Goal: Information Seeking & Learning: Learn about a topic

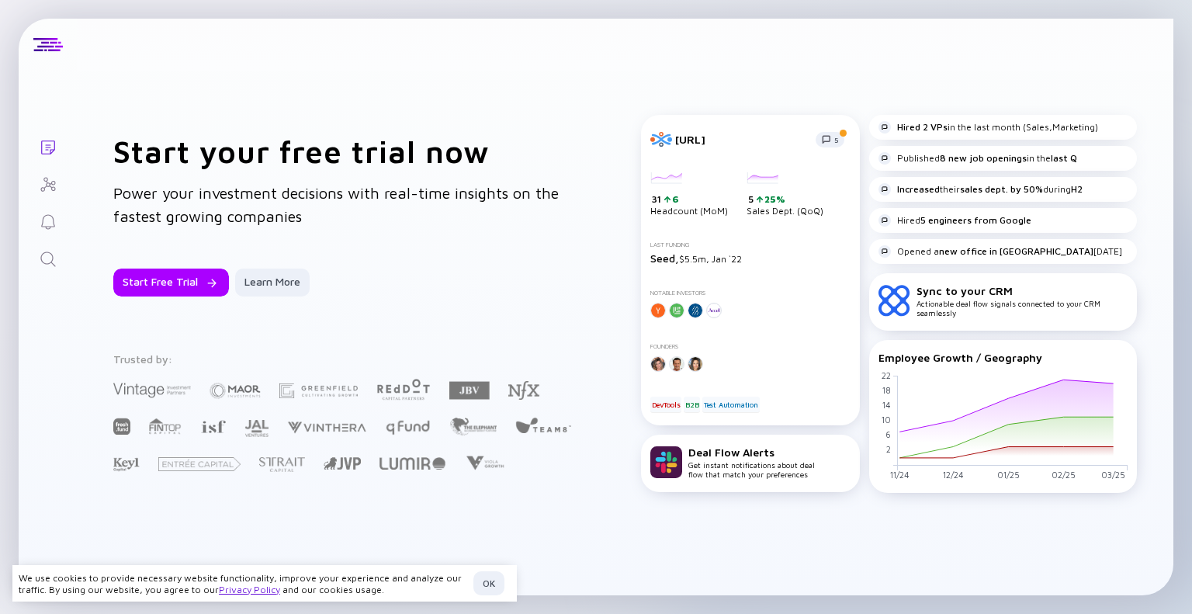
click at [43, 193] on icon "Investor Map" at bounding box center [48, 184] width 19 height 19
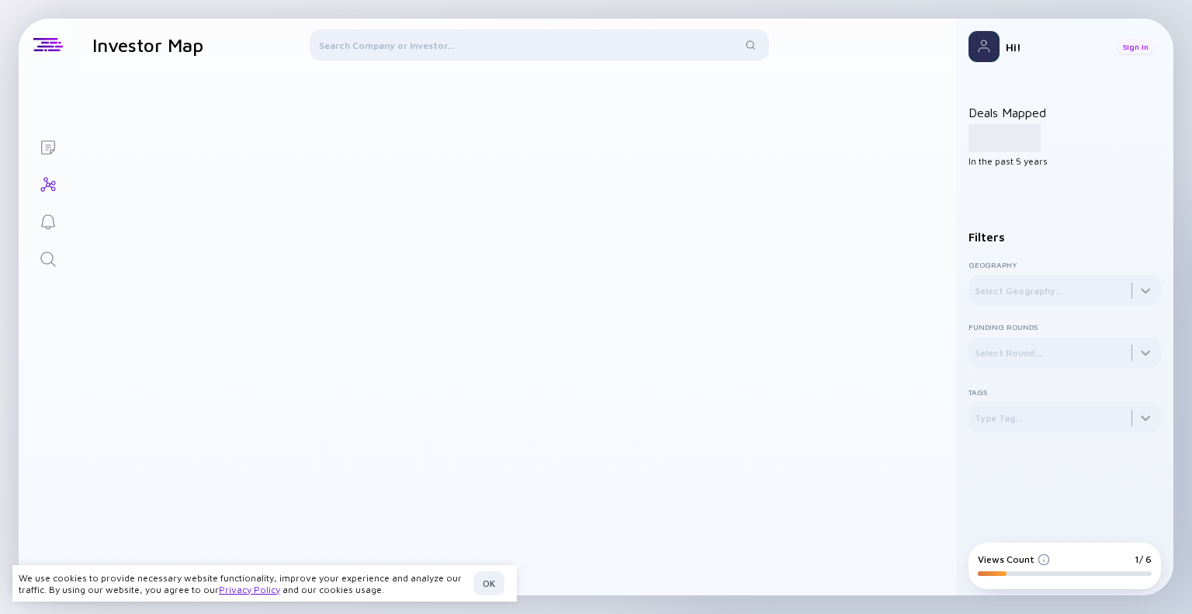
click at [1140, 50] on div "Sign In" at bounding box center [1136, 47] width 38 height 16
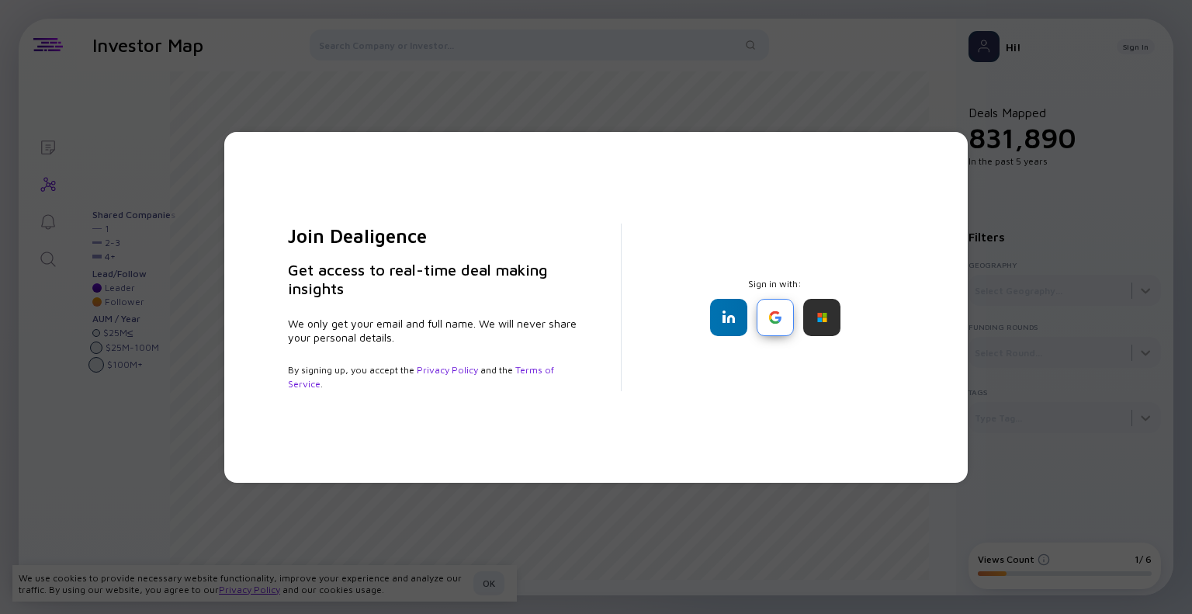
click at [780, 325] on div at bounding box center [775, 317] width 37 height 37
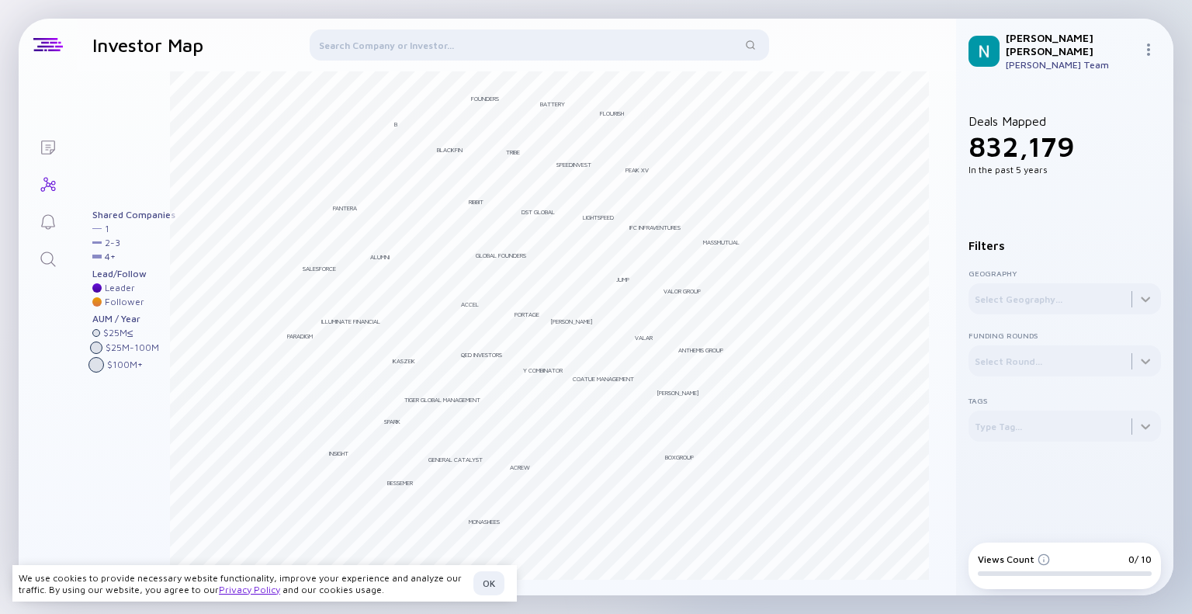
click at [1150, 43] on img at bounding box center [1149, 49] width 12 height 12
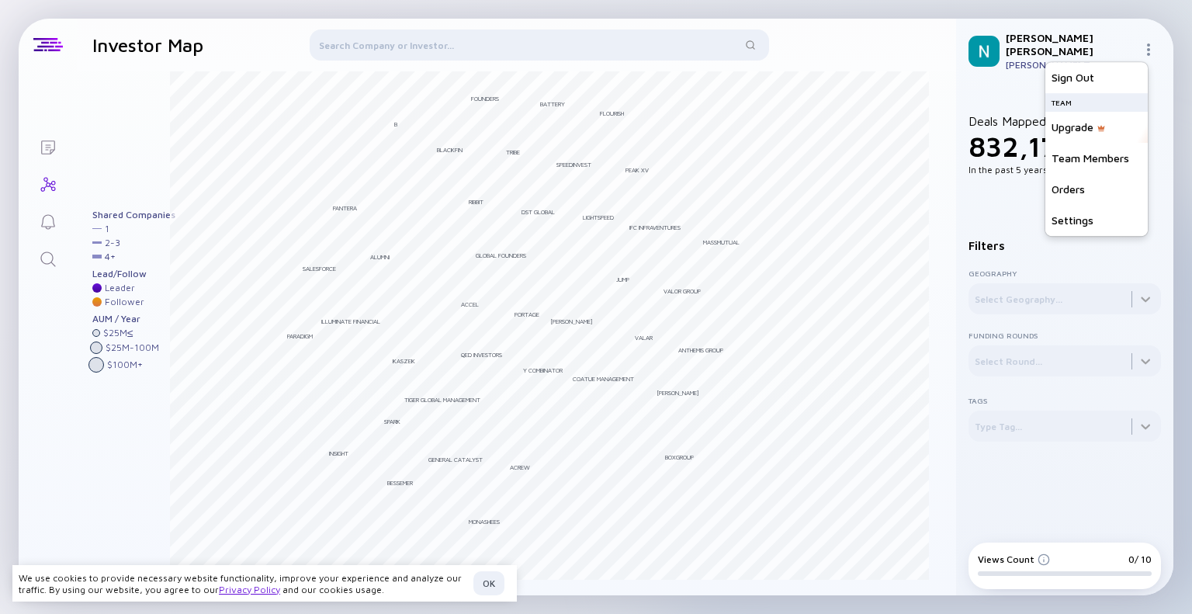
click at [991, 85] on div "Deals Mapped 832,179 In the past 5 years Filters Geography Select Geography... …" at bounding box center [1064, 309] width 217 height 453
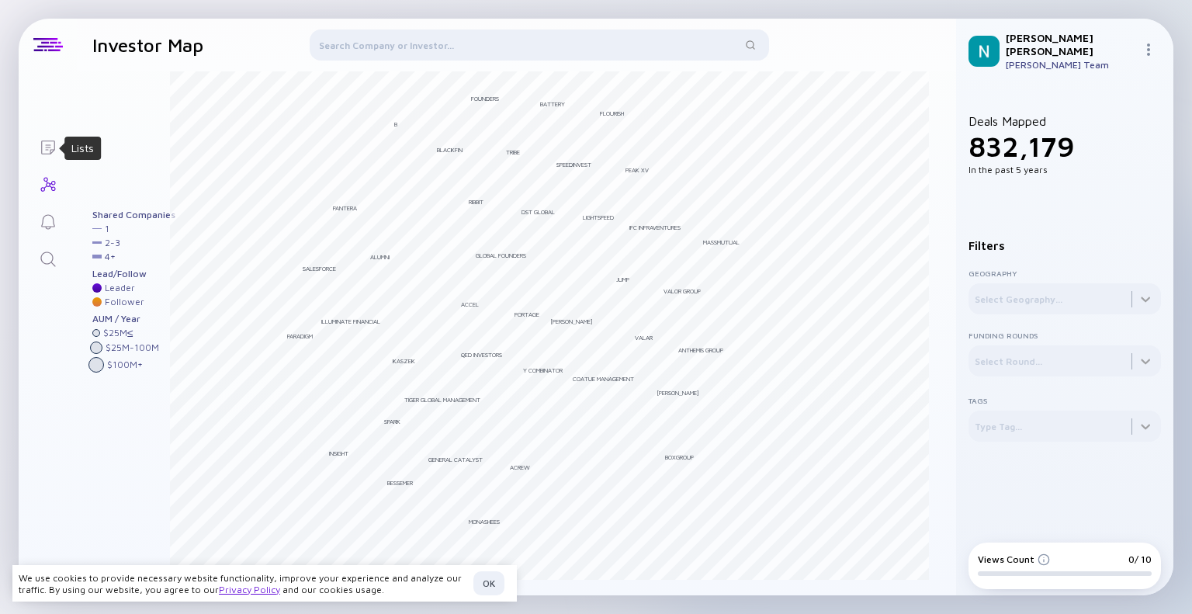
click at [49, 145] on icon "Lists" at bounding box center [48, 147] width 19 height 19
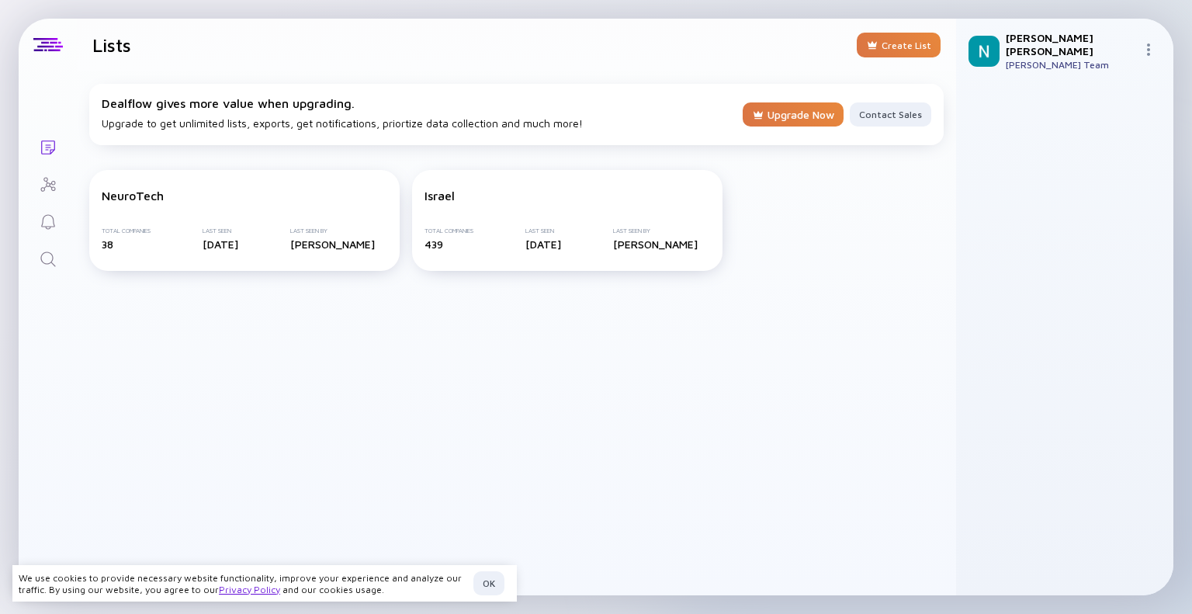
click at [43, 226] on icon "Reminders" at bounding box center [48, 221] width 14 height 15
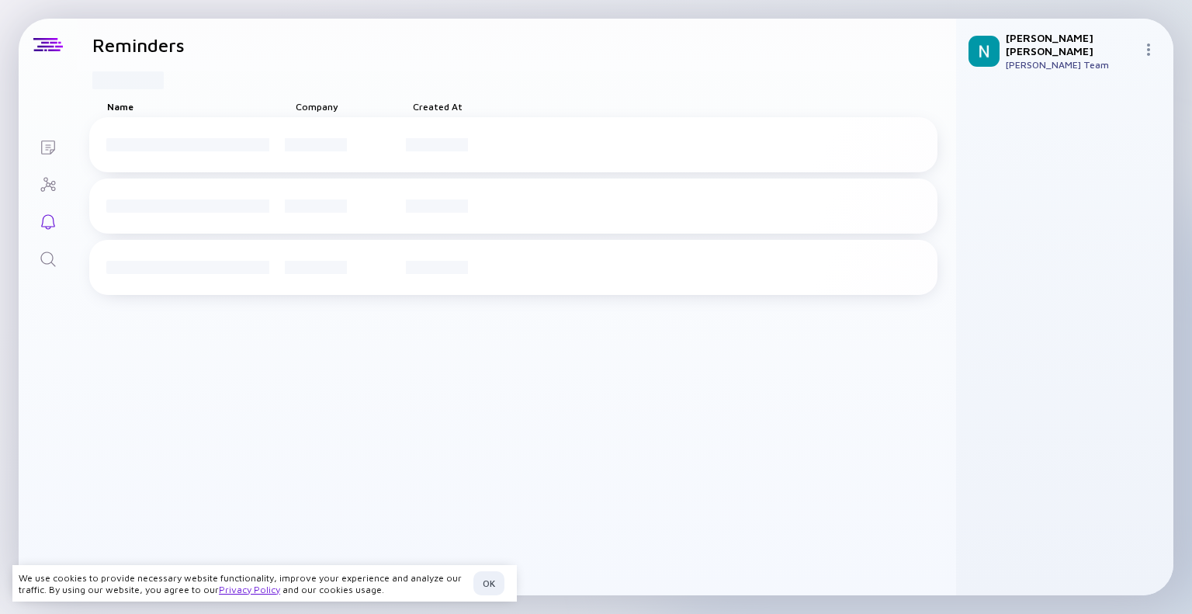
click at [45, 144] on icon "Lists" at bounding box center [48, 148] width 14 height 14
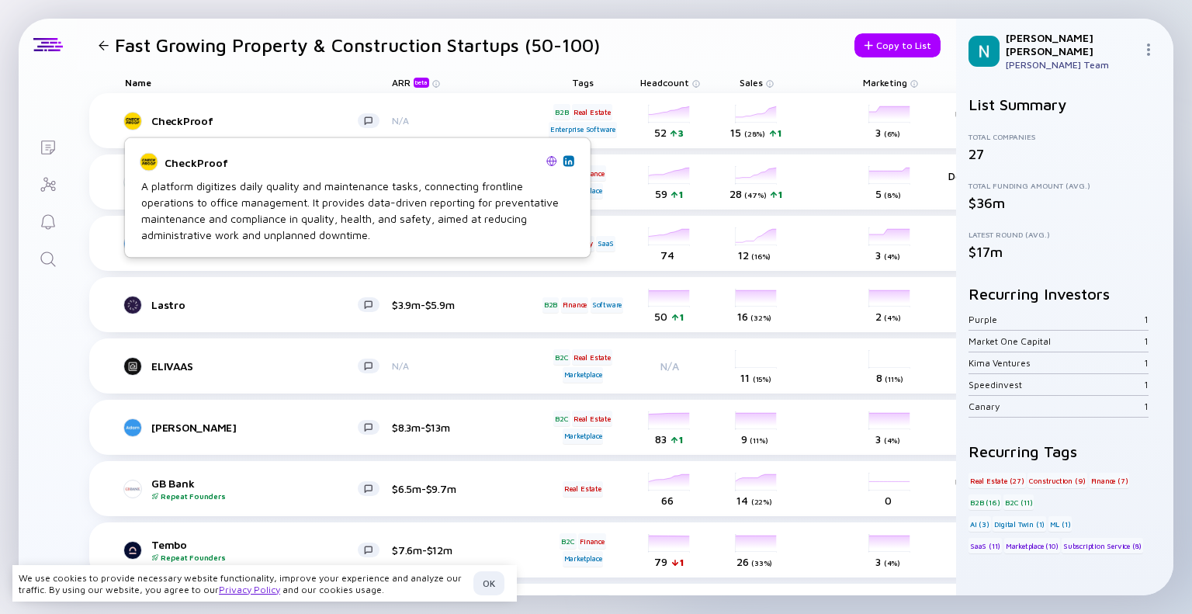
click at [552, 160] on img at bounding box center [552, 160] width 11 height 11
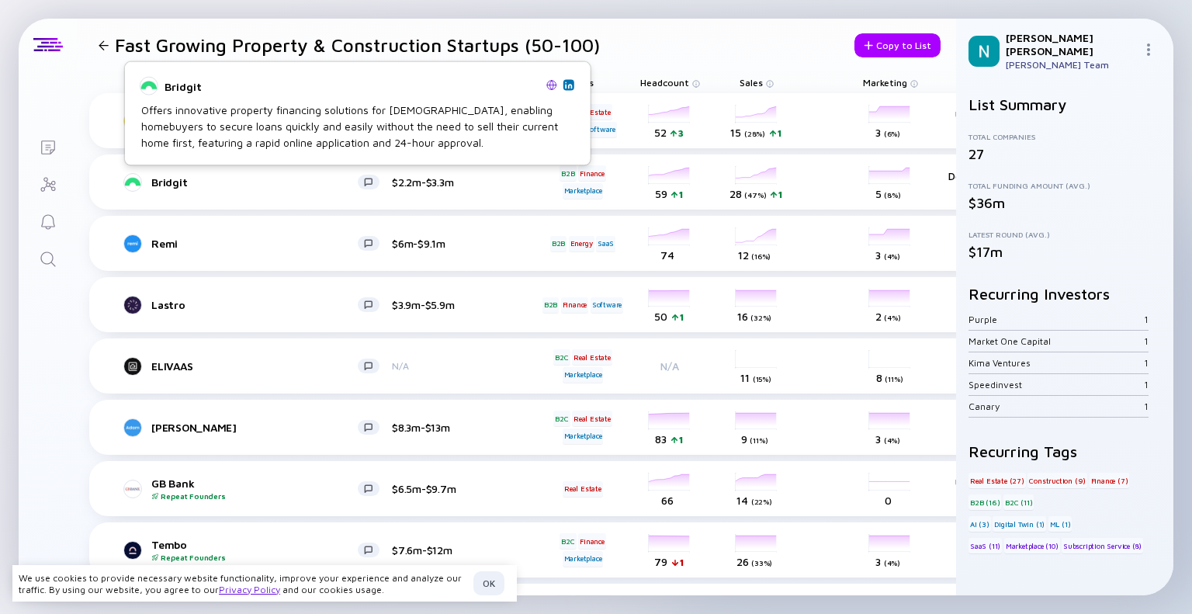
click at [551, 83] on img at bounding box center [552, 84] width 11 height 11
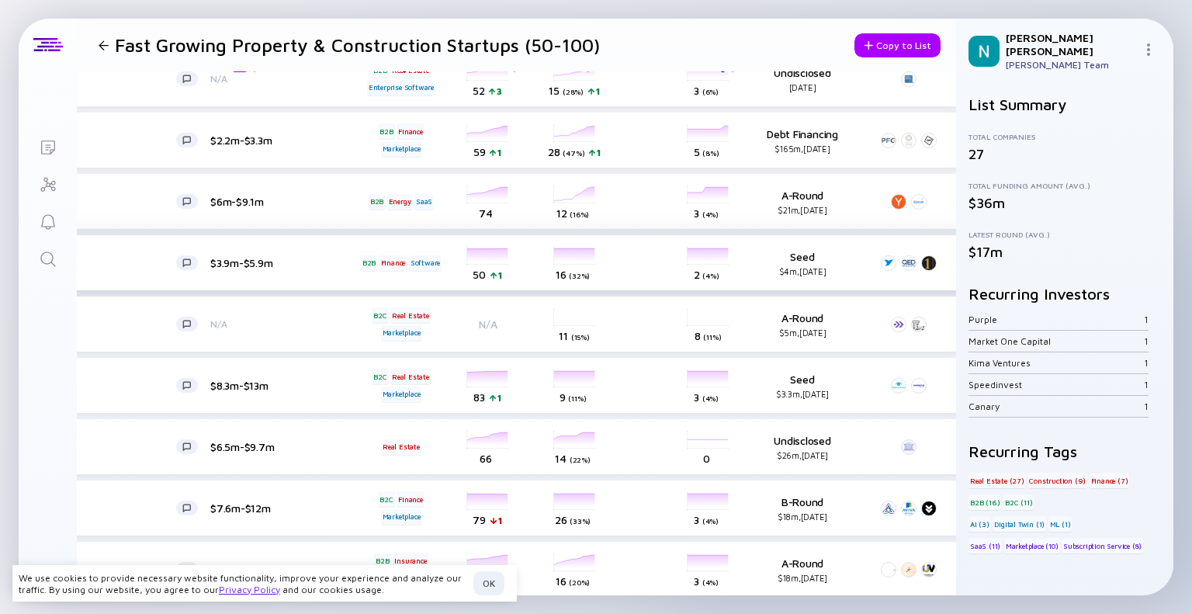
scroll to position [42, 0]
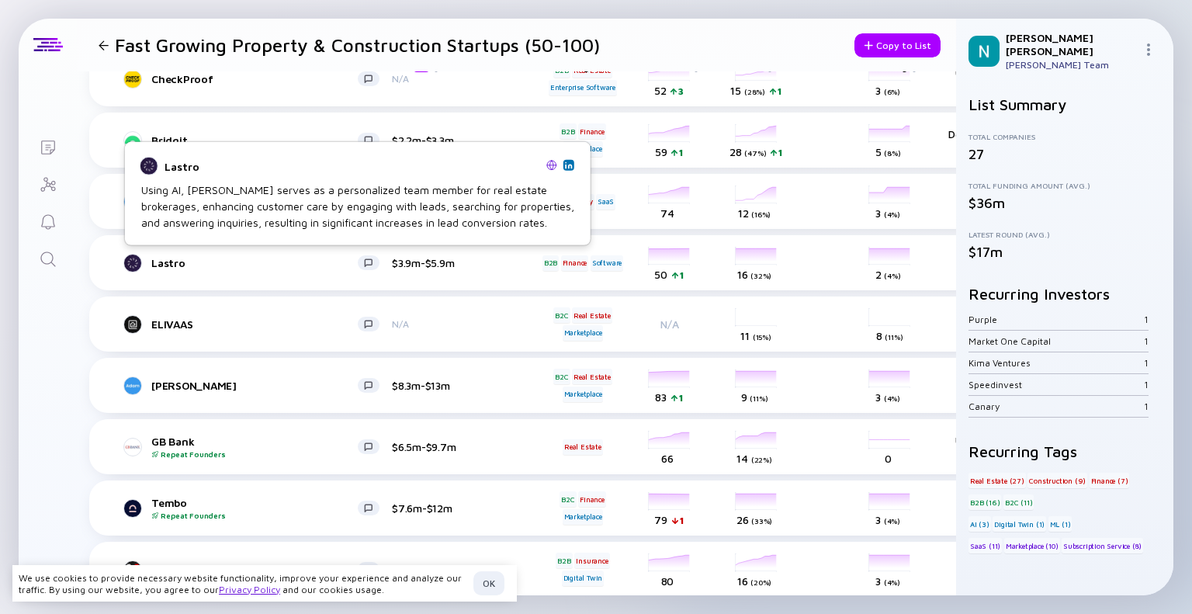
click at [550, 161] on img at bounding box center [552, 164] width 11 height 11
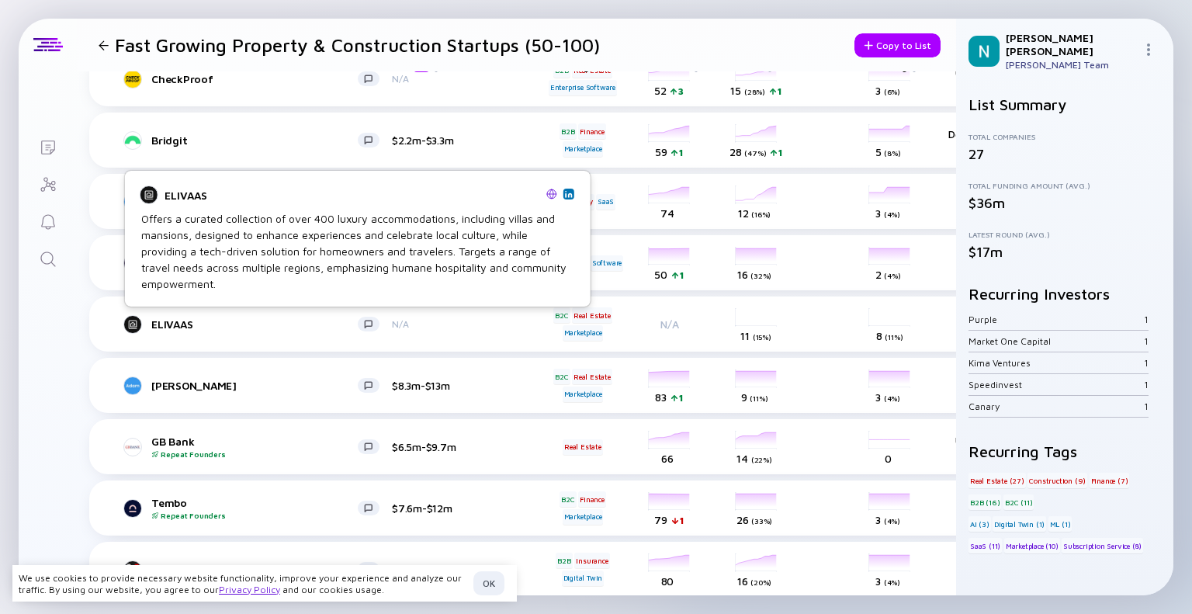
click at [550, 194] on img at bounding box center [552, 194] width 11 height 11
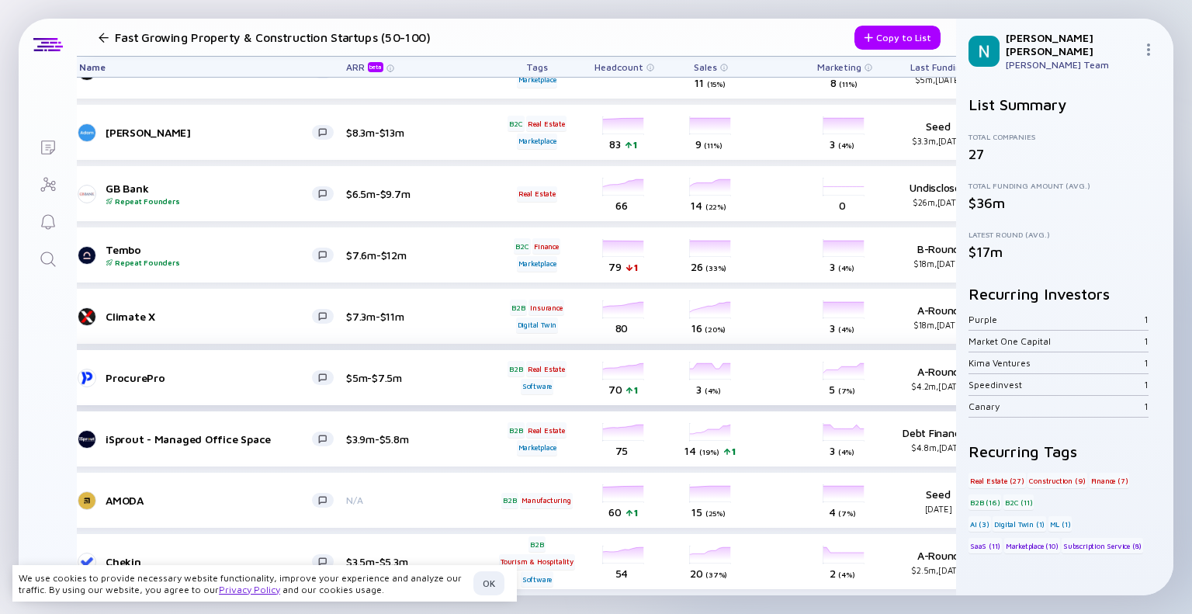
scroll to position [295, 0]
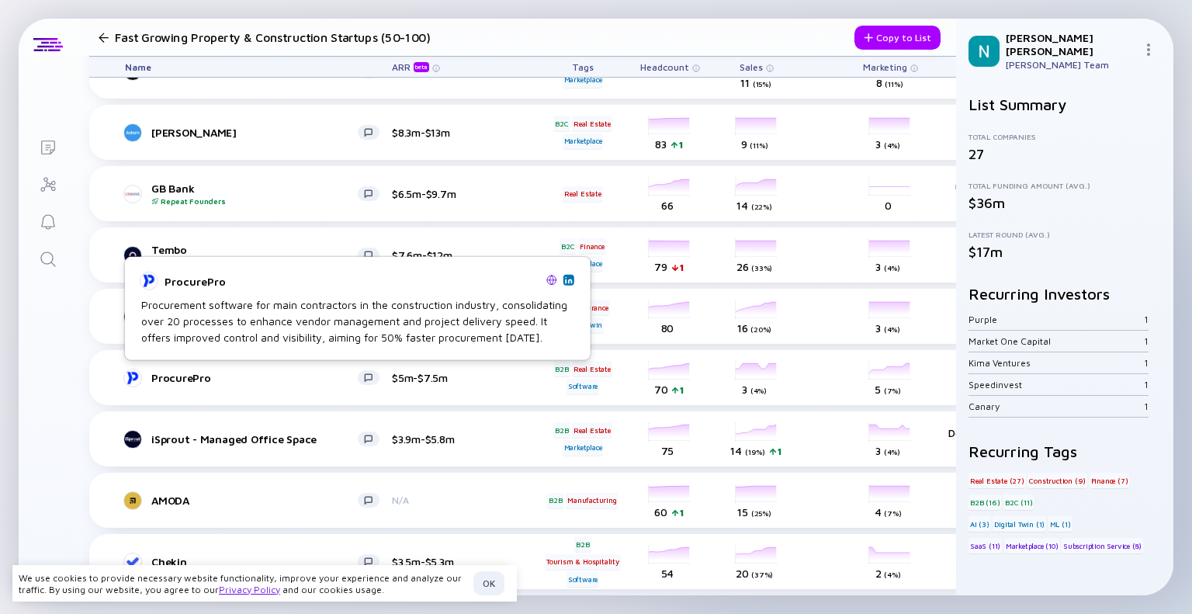
click at [551, 279] on img at bounding box center [552, 279] width 11 height 11
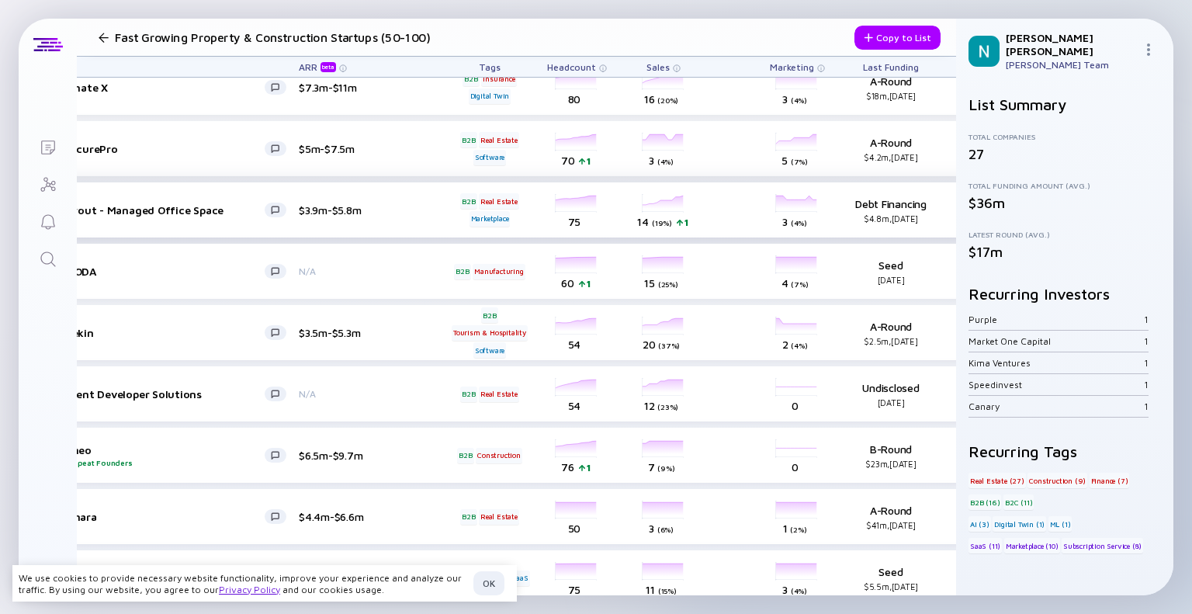
scroll to position [524, 0]
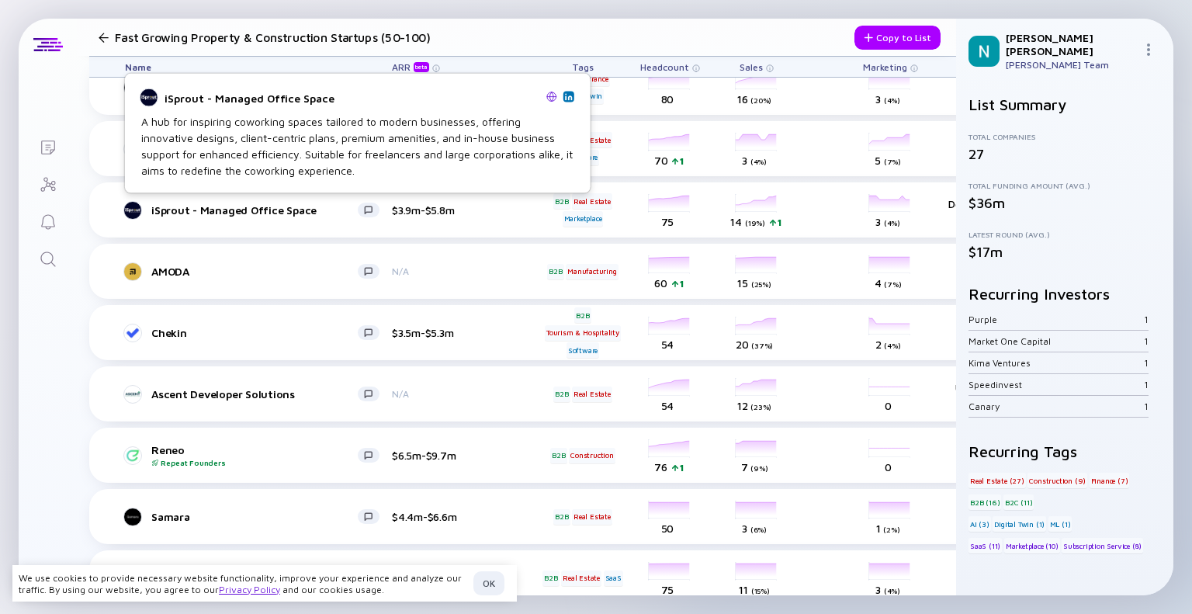
click at [550, 95] on img at bounding box center [552, 96] width 11 height 11
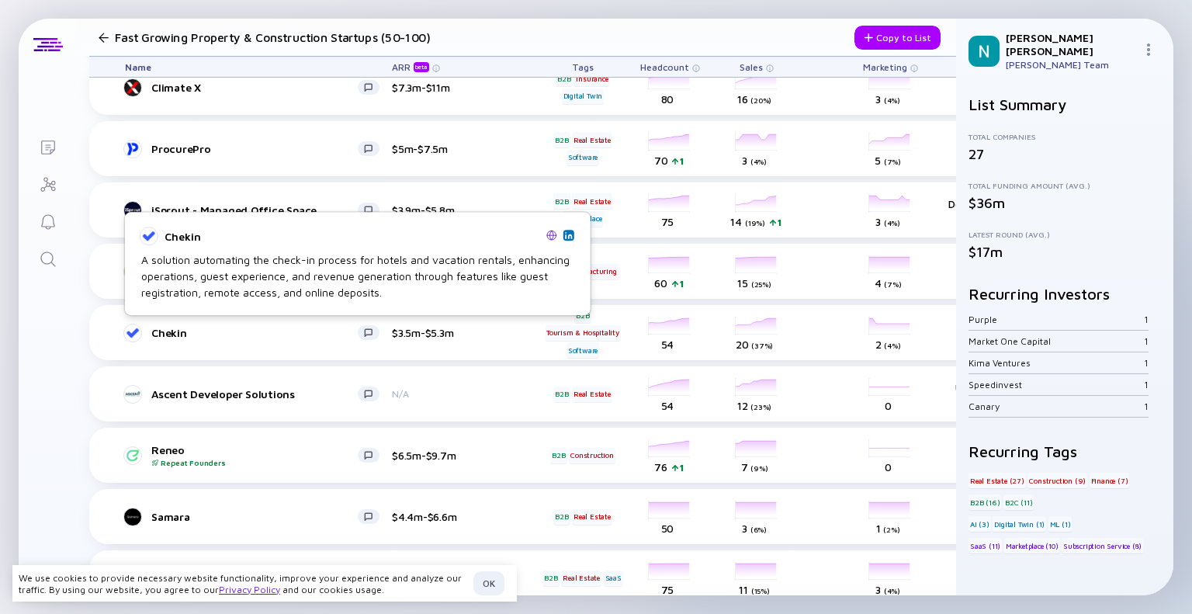
click at [549, 233] on img at bounding box center [552, 235] width 11 height 11
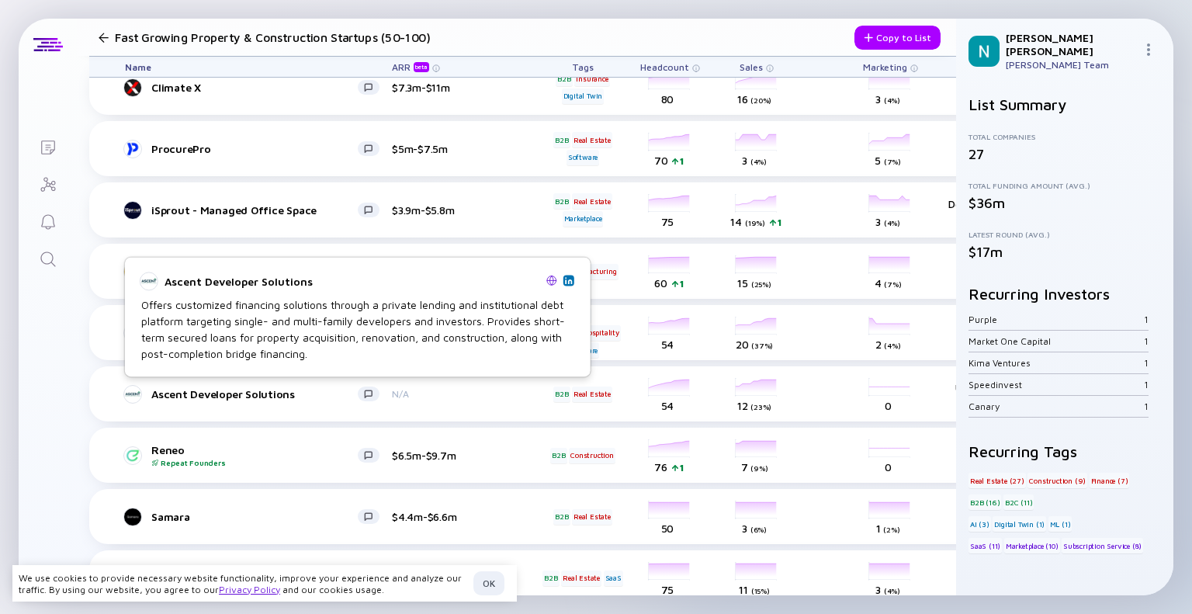
click at [552, 280] on img at bounding box center [552, 280] width 11 height 11
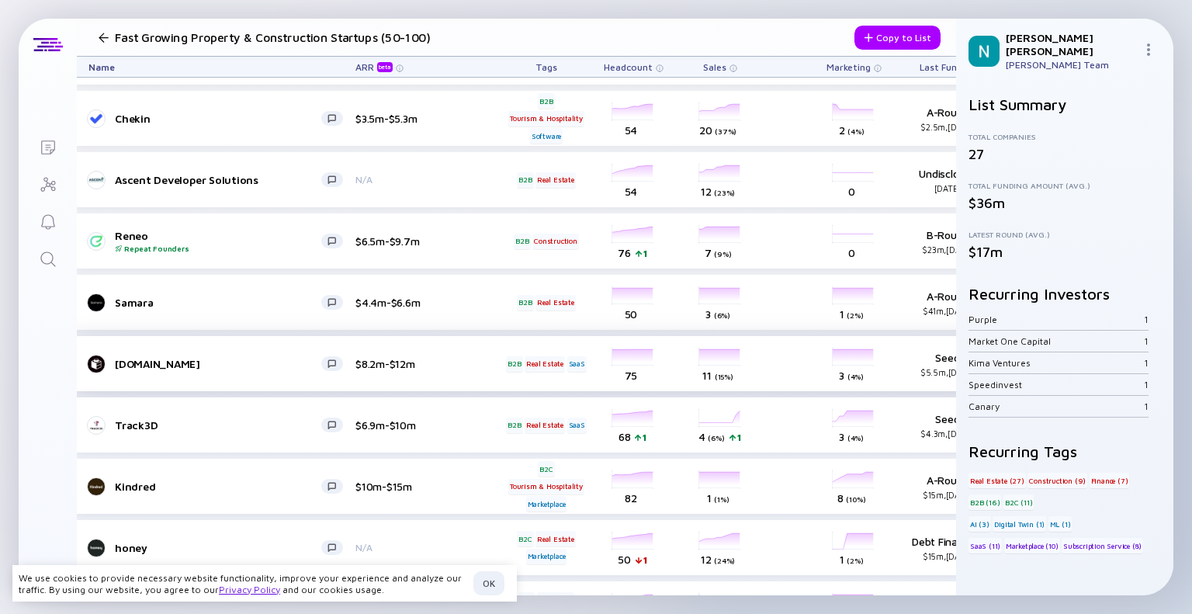
scroll to position [738, 0]
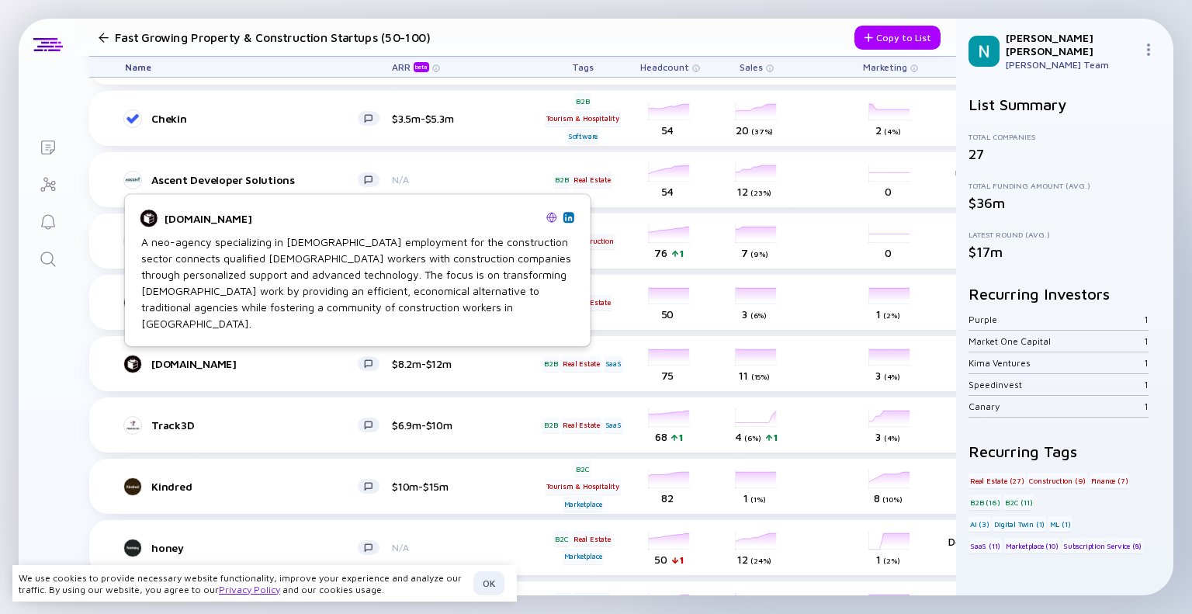
click at [549, 223] on img at bounding box center [552, 217] width 11 height 11
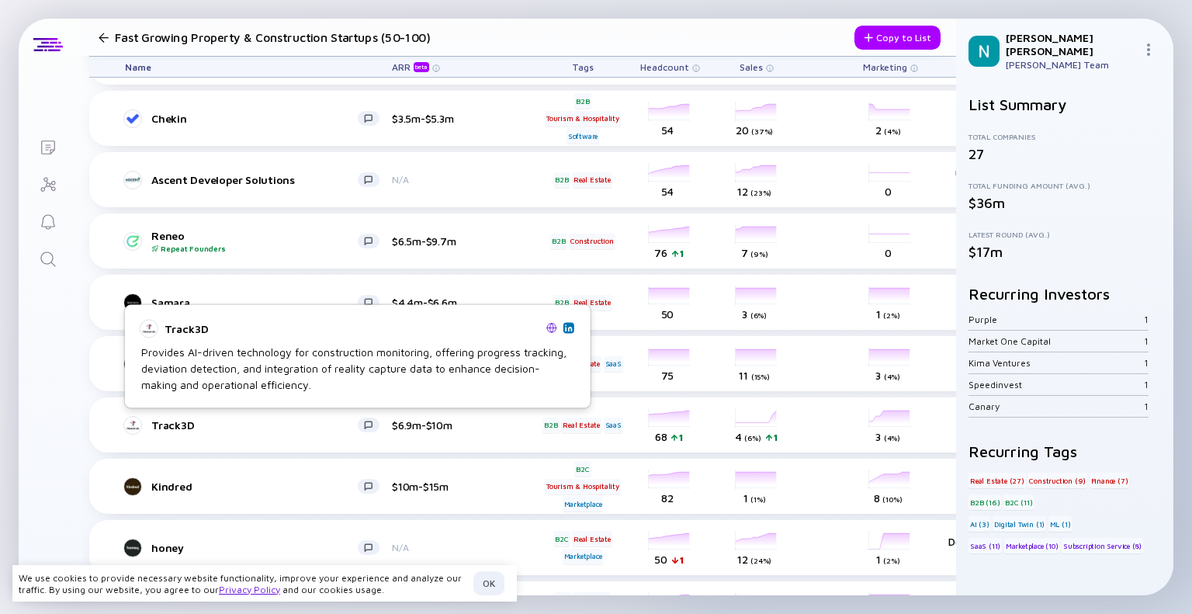
click at [551, 325] on img at bounding box center [552, 327] width 11 height 11
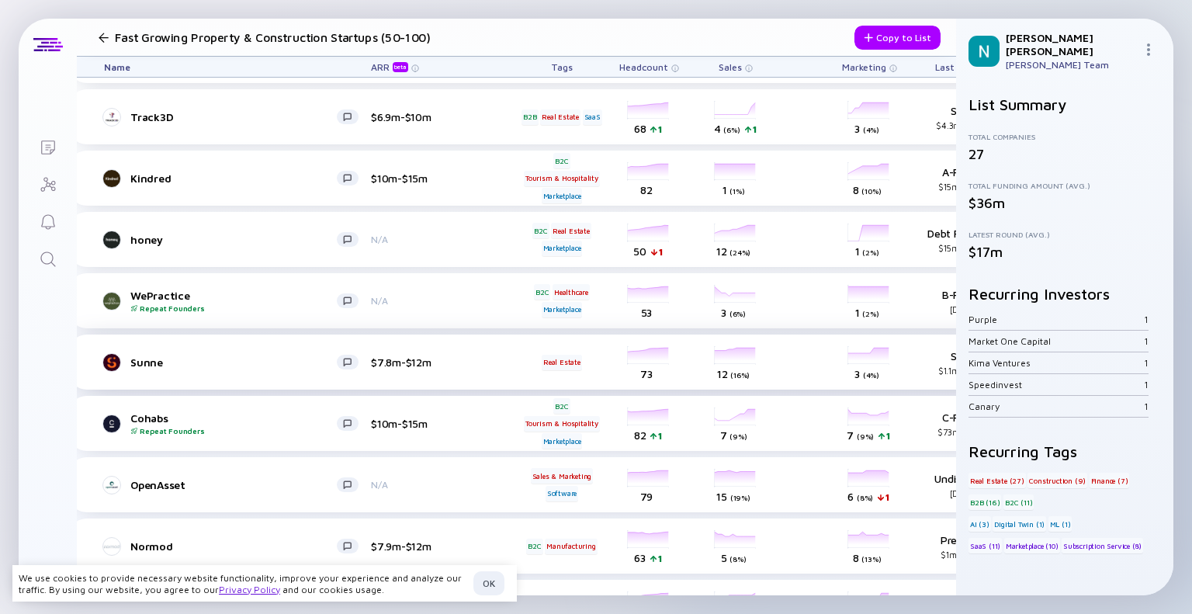
scroll to position [1046, 0]
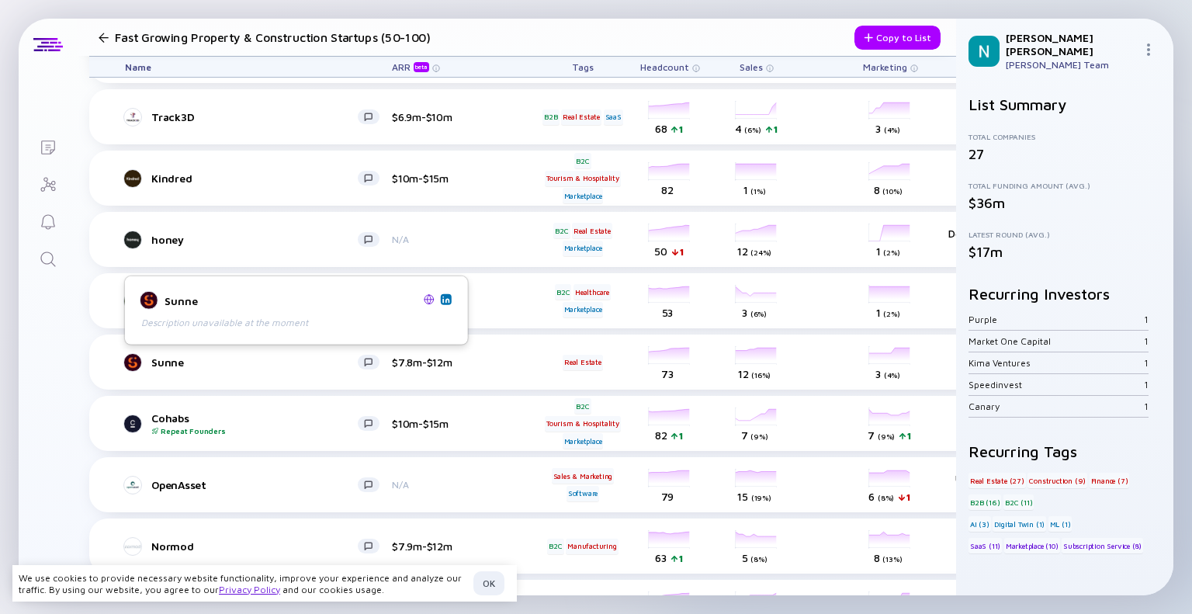
click at [429, 299] on img at bounding box center [429, 298] width 11 height 11
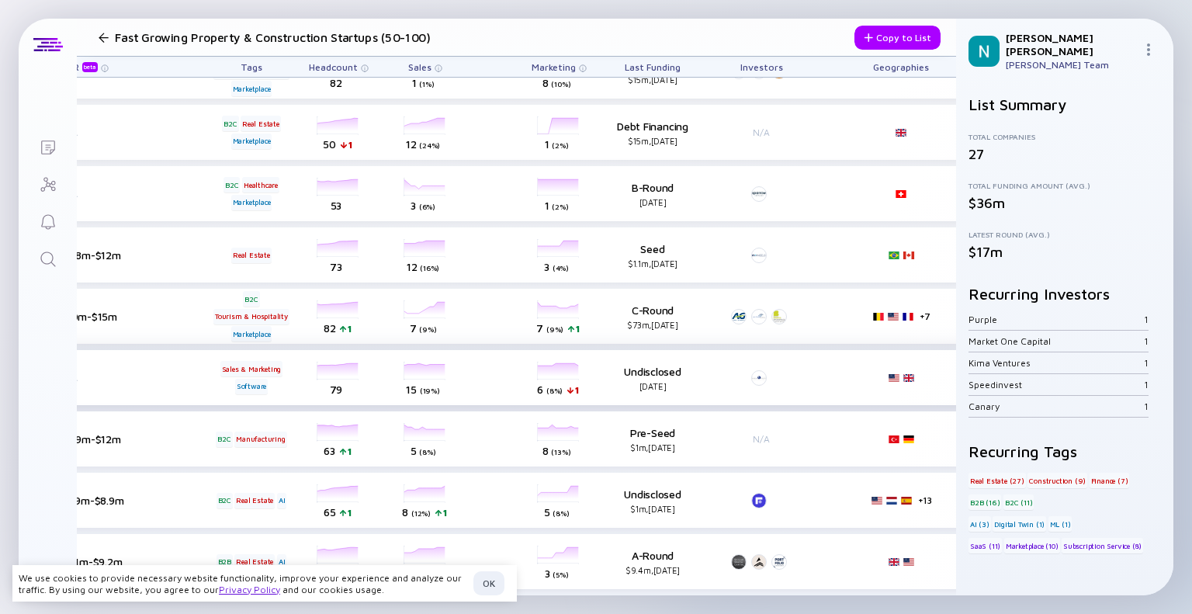
scroll to position [1164, 0]
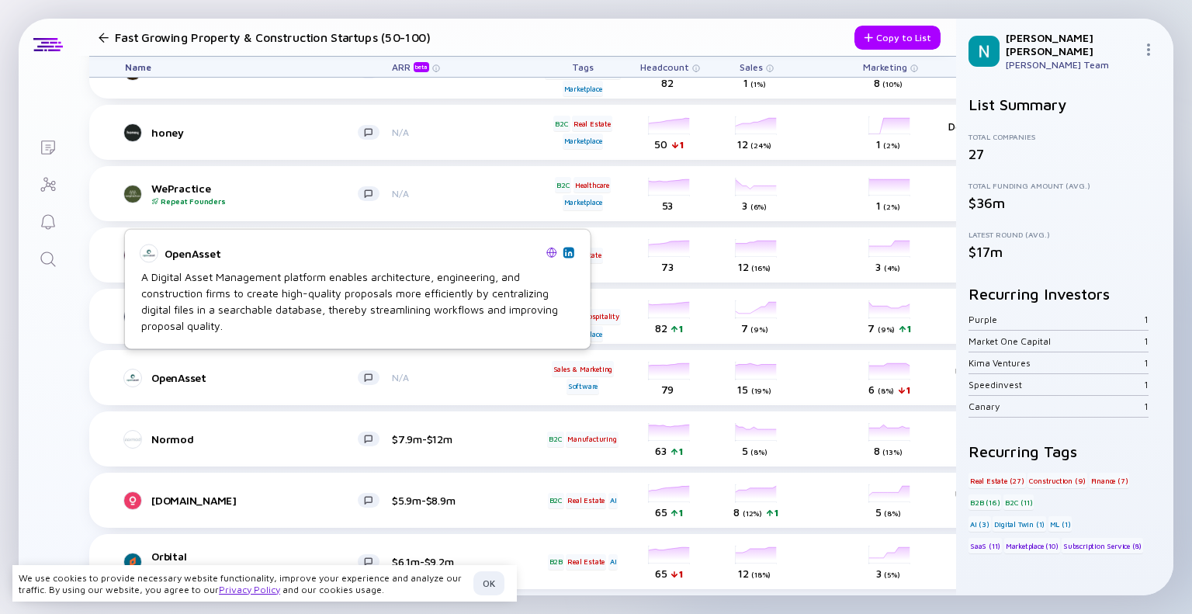
click at [552, 249] on img at bounding box center [552, 252] width 11 height 11
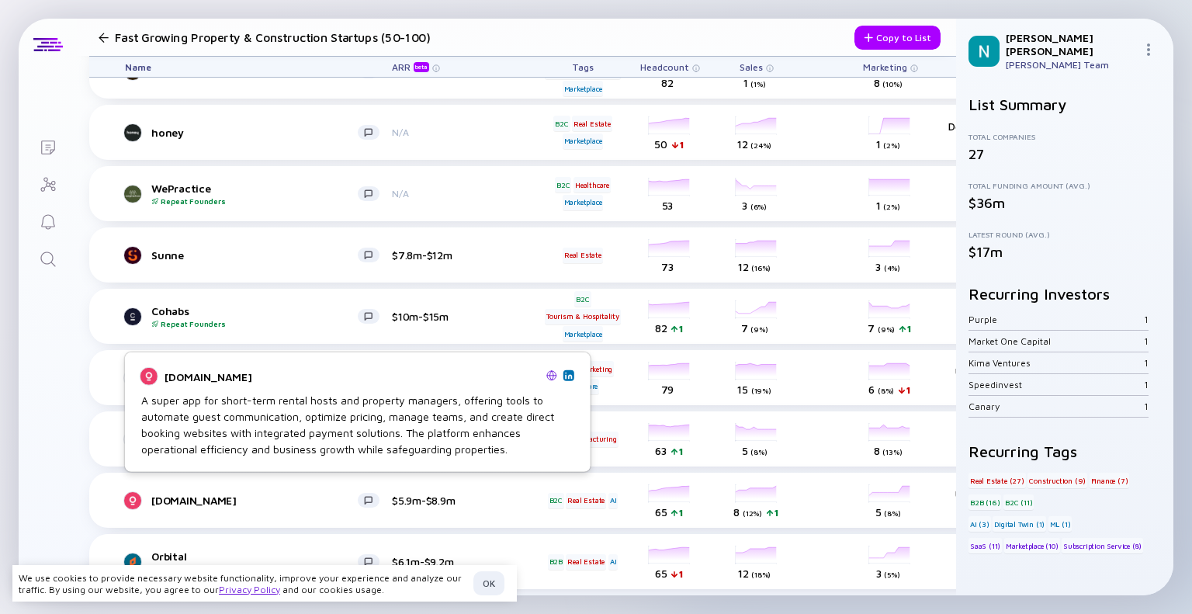
click at [550, 373] on img at bounding box center [552, 375] width 11 height 11
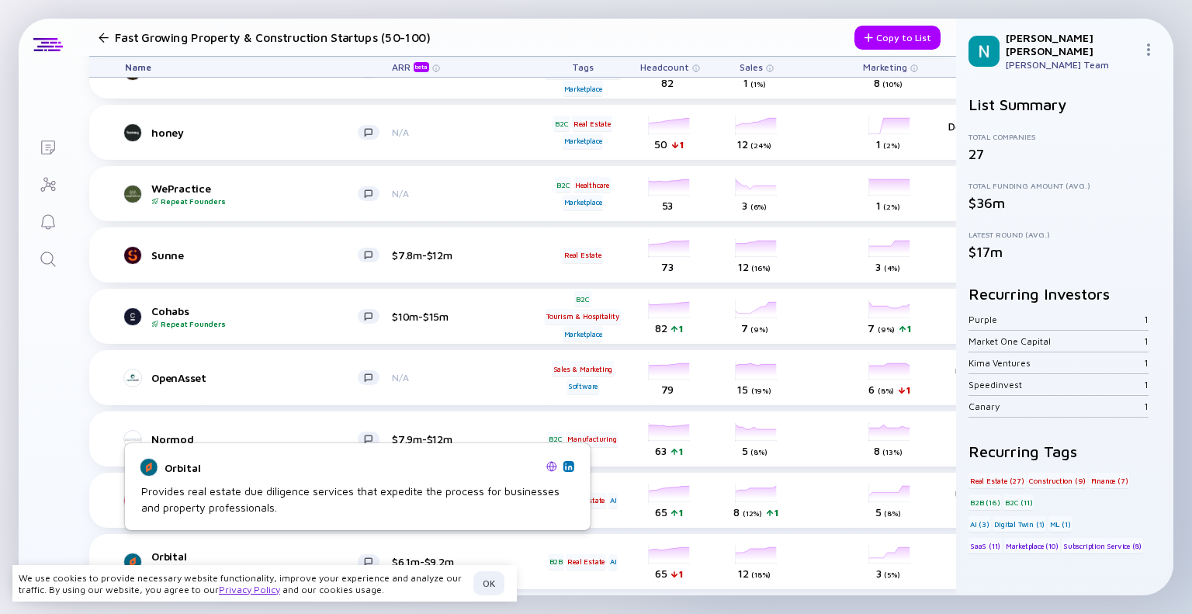
click at [548, 467] on img at bounding box center [552, 466] width 11 height 11
